Goal: Transaction & Acquisition: Subscribe to service/newsletter

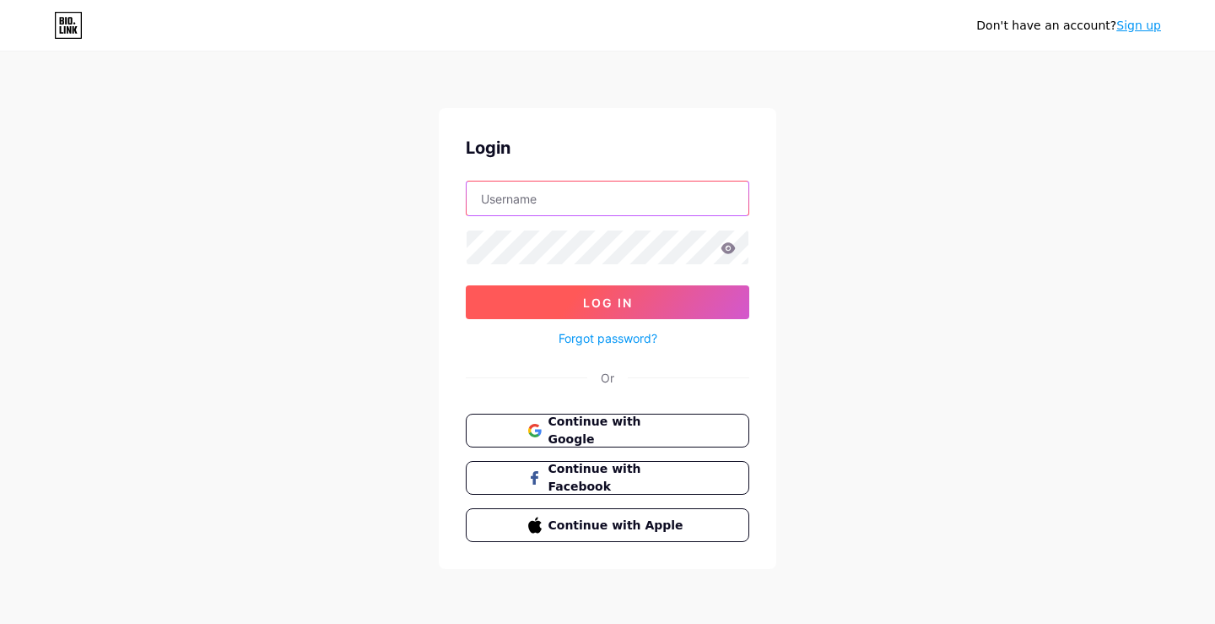
type input "[EMAIL_ADDRESS][DOMAIN_NAME]"
click at [599, 306] on span "Log In" at bounding box center [608, 302] width 50 height 14
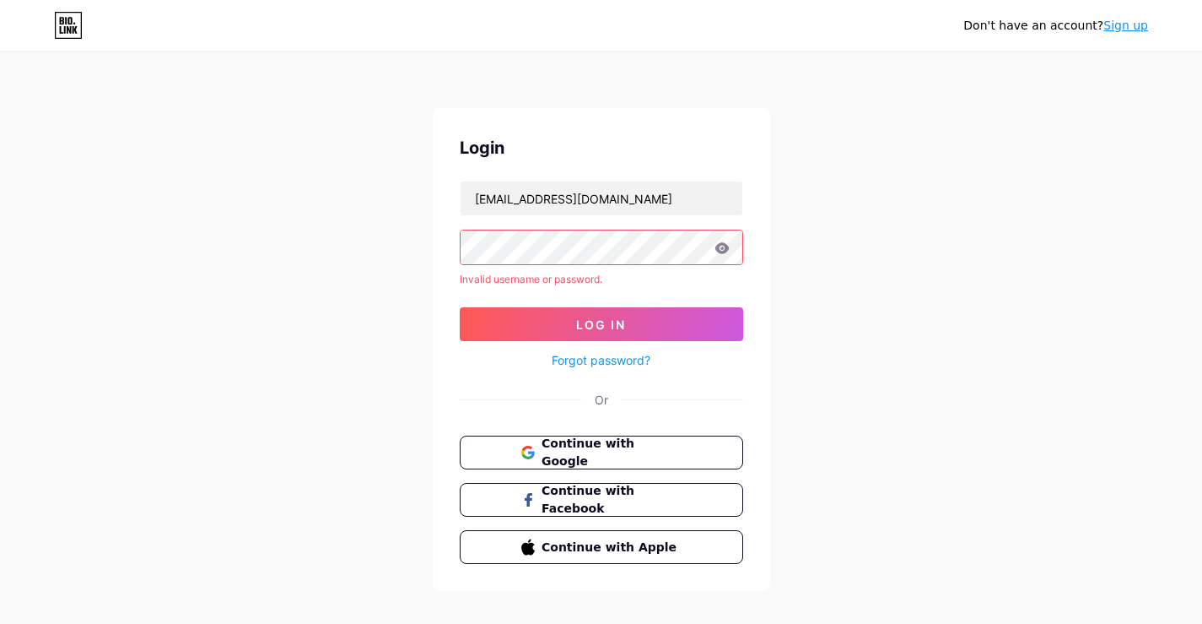
click at [608, 359] on link "Forgot password?" at bounding box center [601, 360] width 99 height 18
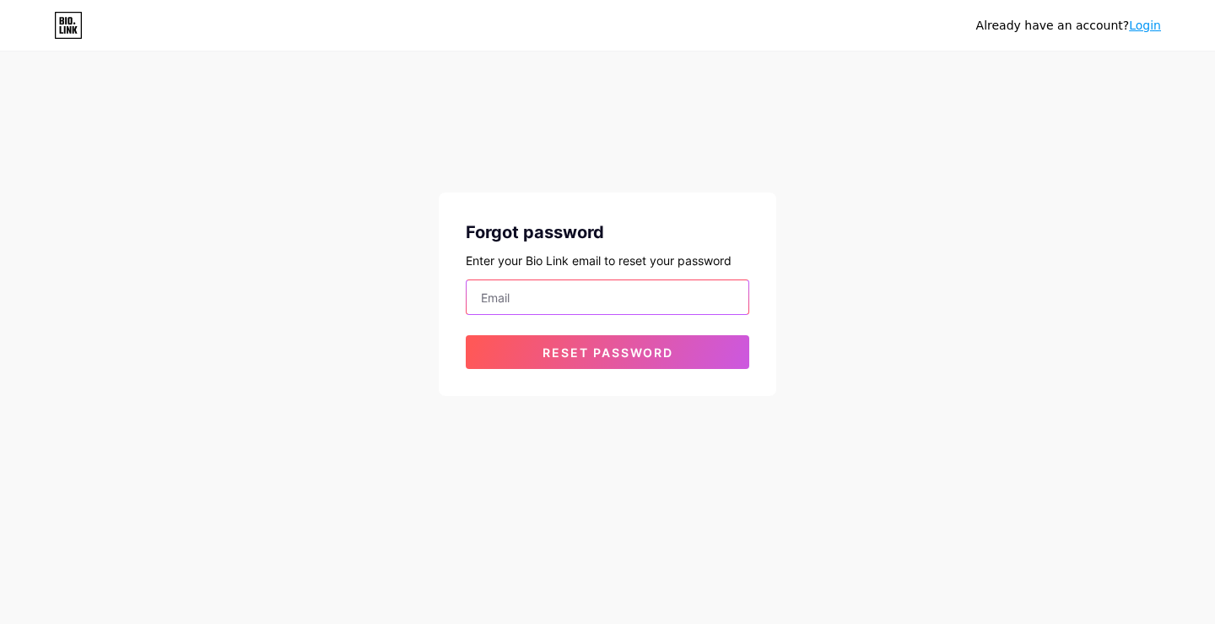
click at [558, 297] on input "email" at bounding box center [608, 297] width 282 height 34
type input "[EMAIL_ADDRESS][DOMAIN_NAME]"
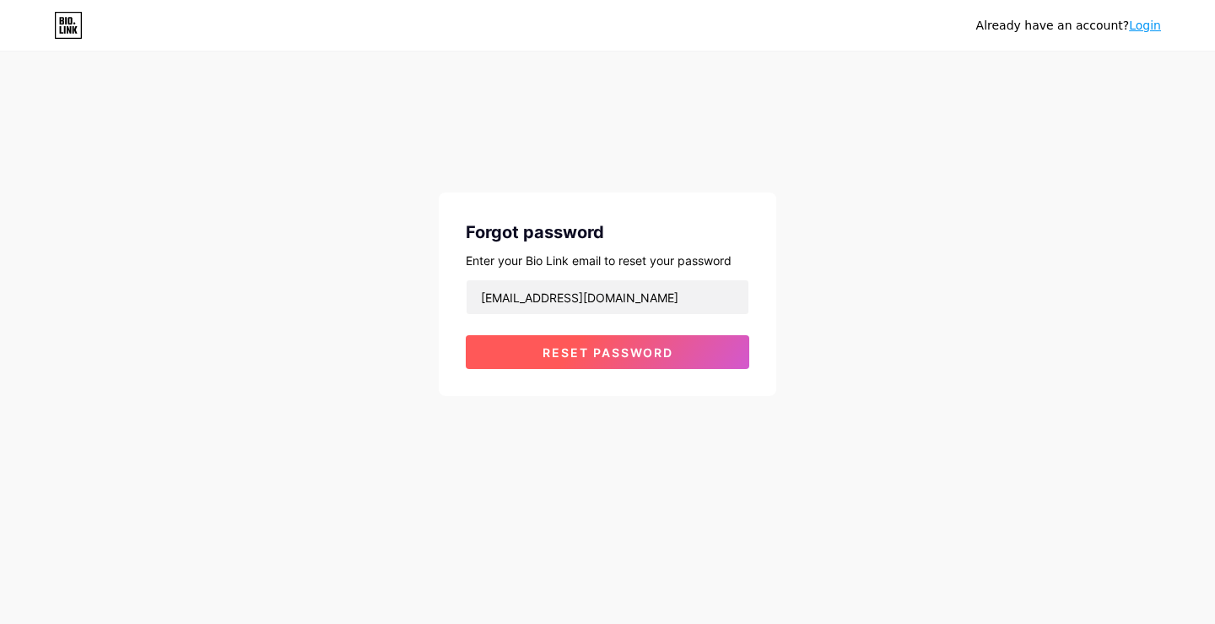
click at [602, 354] on span "Reset password" at bounding box center [608, 352] width 131 height 14
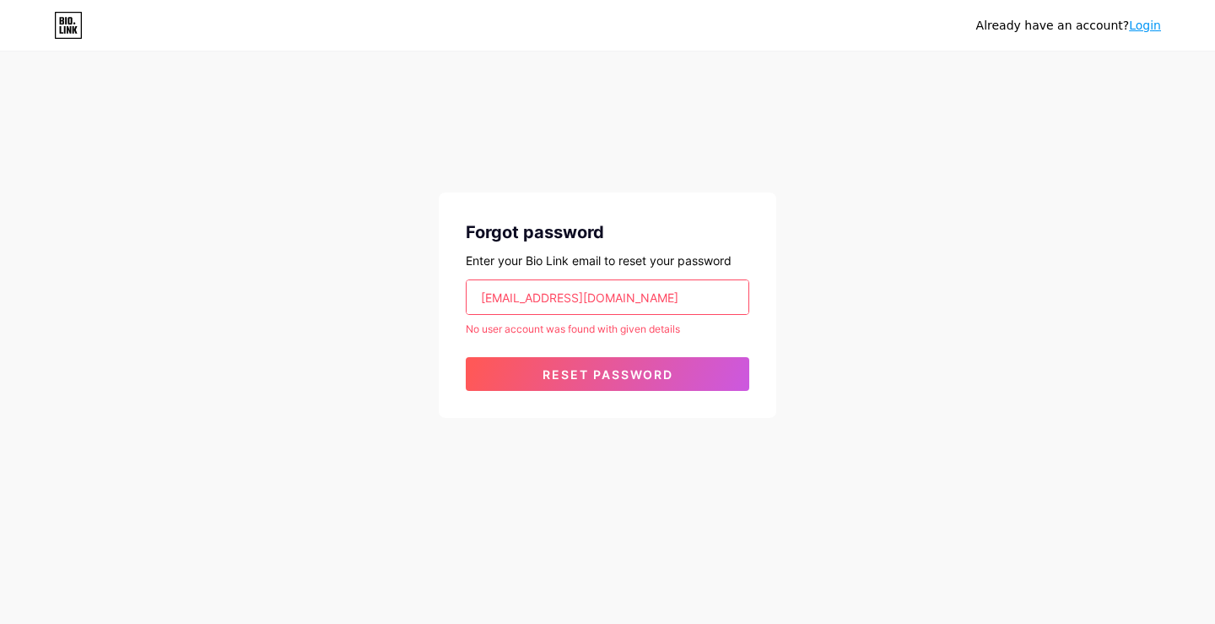
click at [1130, 33] on div "Already have an account? Login" at bounding box center [1068, 26] width 185 height 18
click at [1142, 24] on link "Login" at bounding box center [1145, 26] width 32 height 14
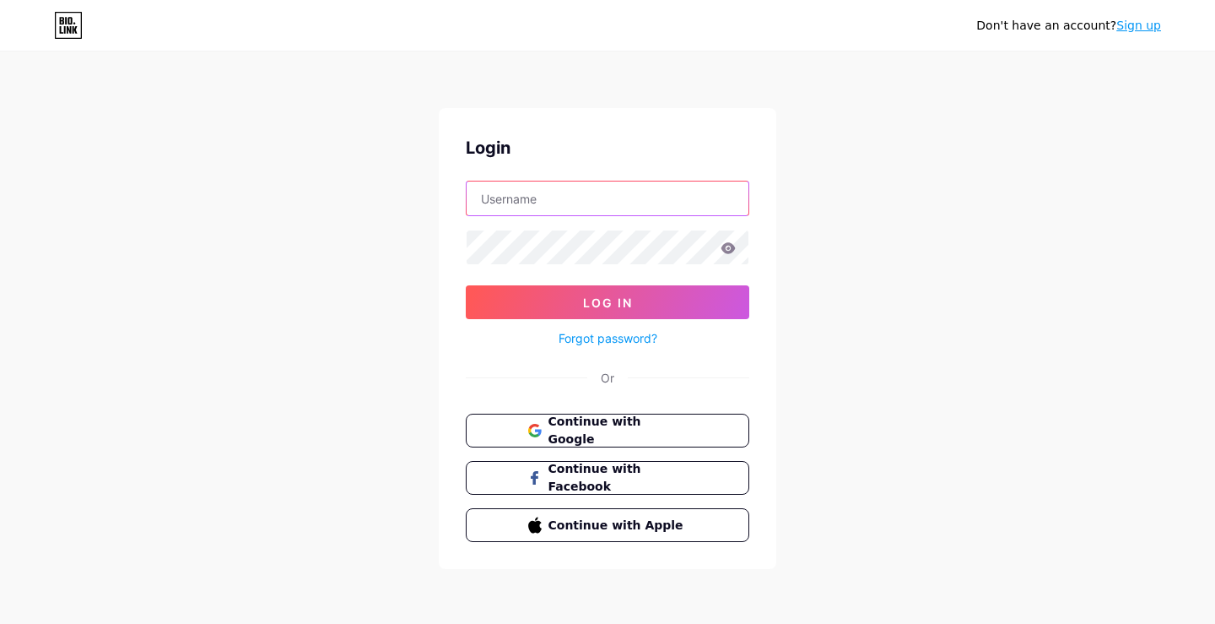
type input "[EMAIL_ADDRESS][DOMAIN_NAME]"
click at [1045, 33] on div "Don't have an account? Sign up" at bounding box center [1068, 26] width 185 height 18
type input "bansalmohit324@gmail.com"
click at [1137, 26] on link "Sign up" at bounding box center [1138, 26] width 45 height 14
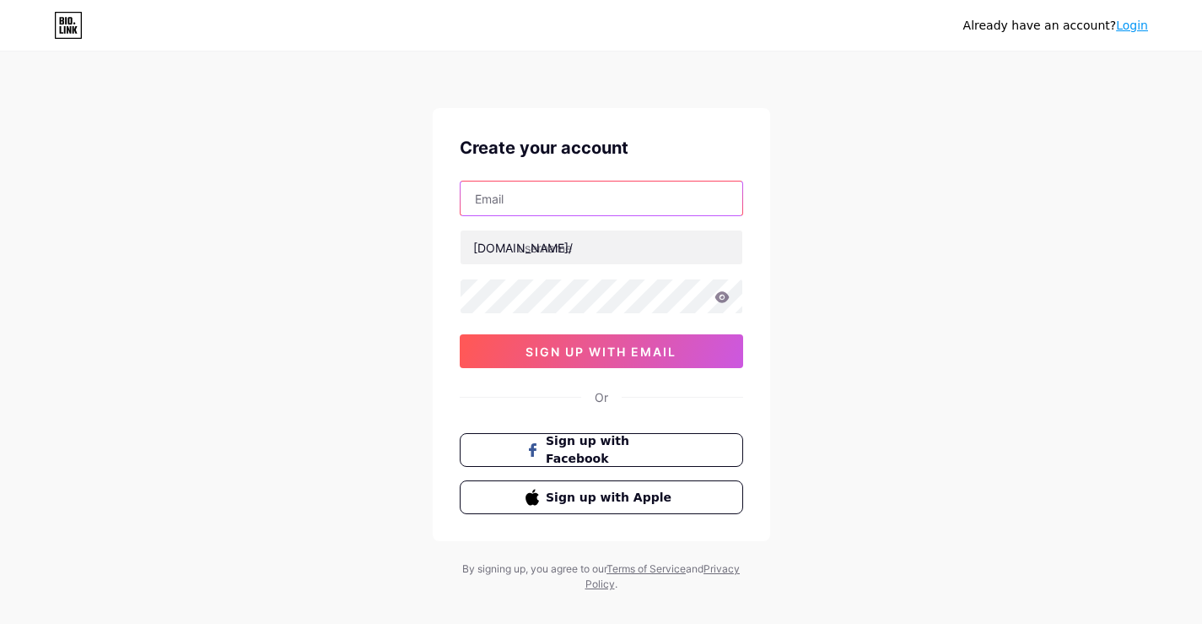
click at [540, 198] on input "text" at bounding box center [602, 198] width 282 height 34
type input "[EMAIL_ADDRESS][DOMAIN_NAME]"
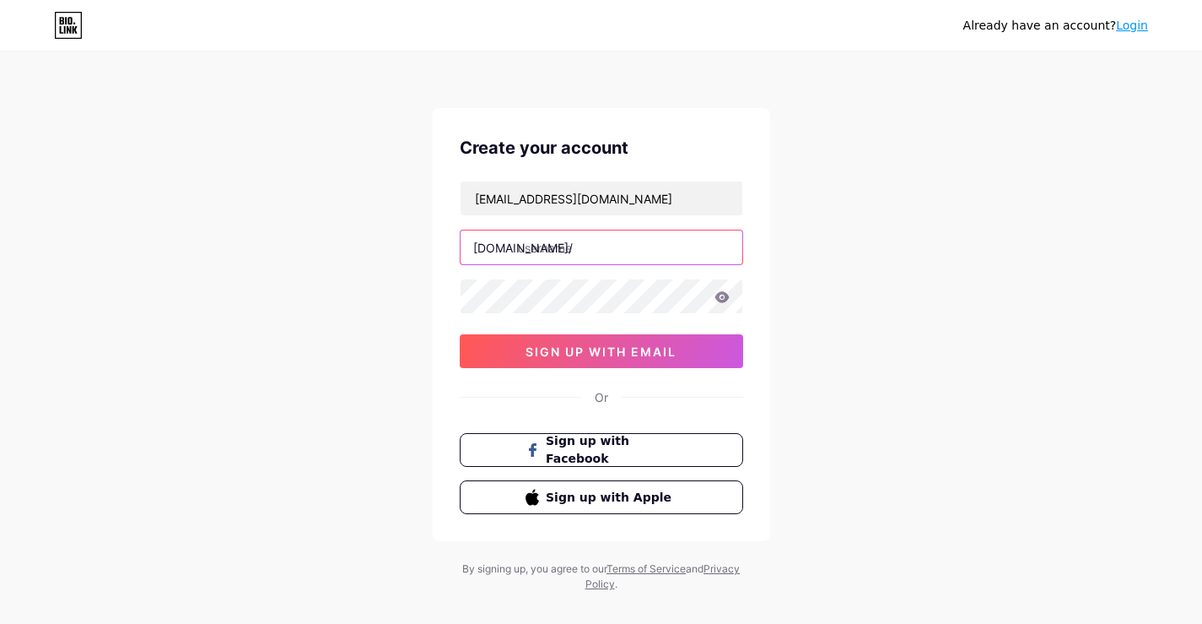
click at [567, 246] on input "text" at bounding box center [602, 247] width 282 height 34
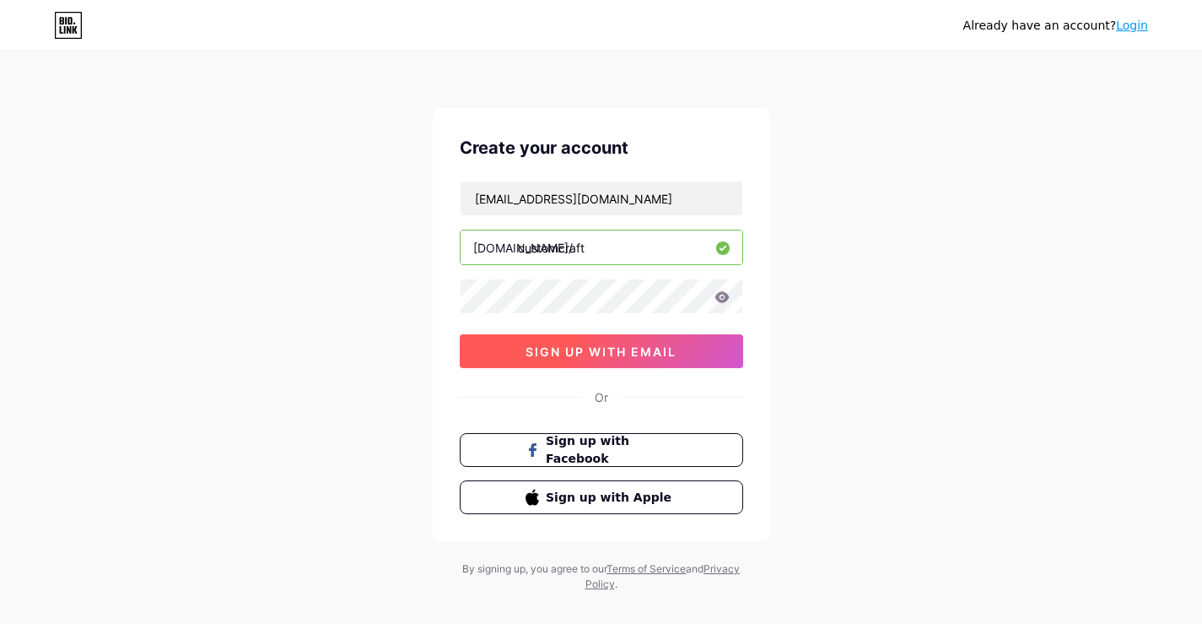
click at [551, 344] on span "sign up with email" at bounding box center [601, 351] width 151 height 14
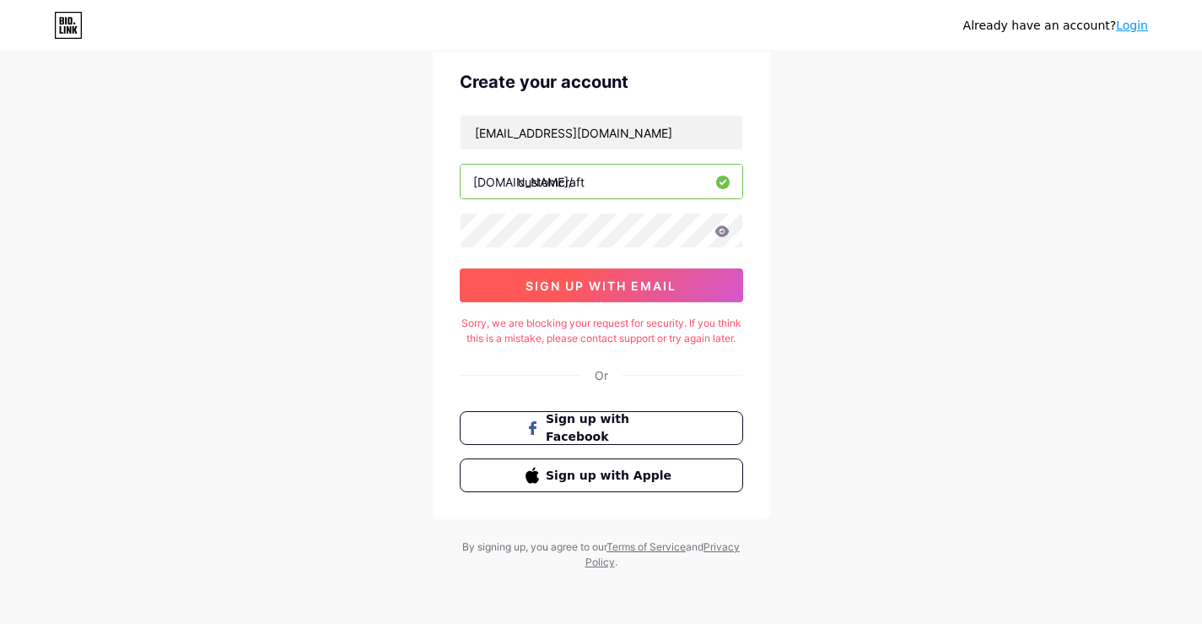
click at [613, 278] on span "sign up with email" at bounding box center [601, 285] width 151 height 14
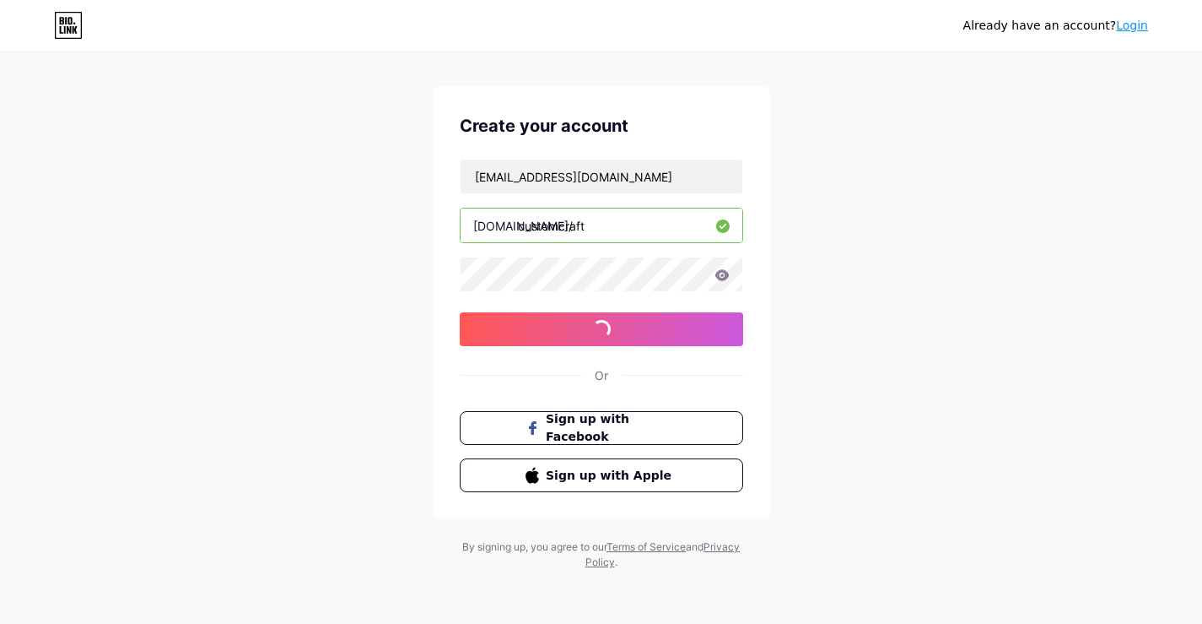
click at [628, 228] on input "customcraft" at bounding box center [602, 225] width 282 height 34
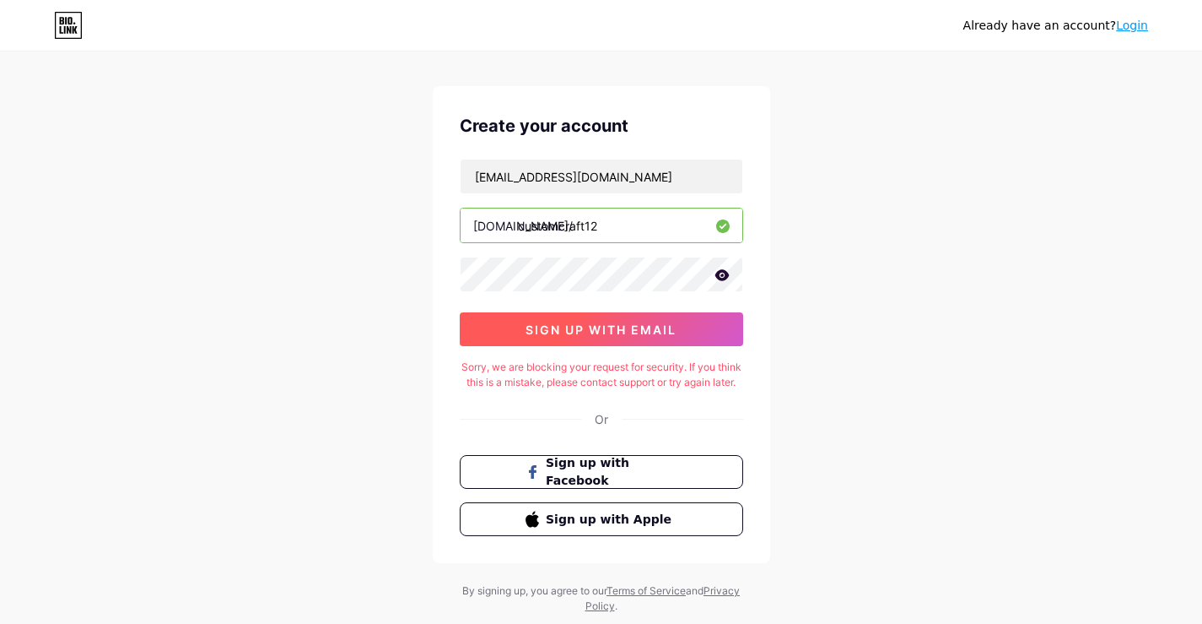
type input "customcraft12"
click at [597, 335] on span "sign up with email" at bounding box center [601, 329] width 151 height 14
